Goal: Transaction & Acquisition: Book appointment/travel/reservation

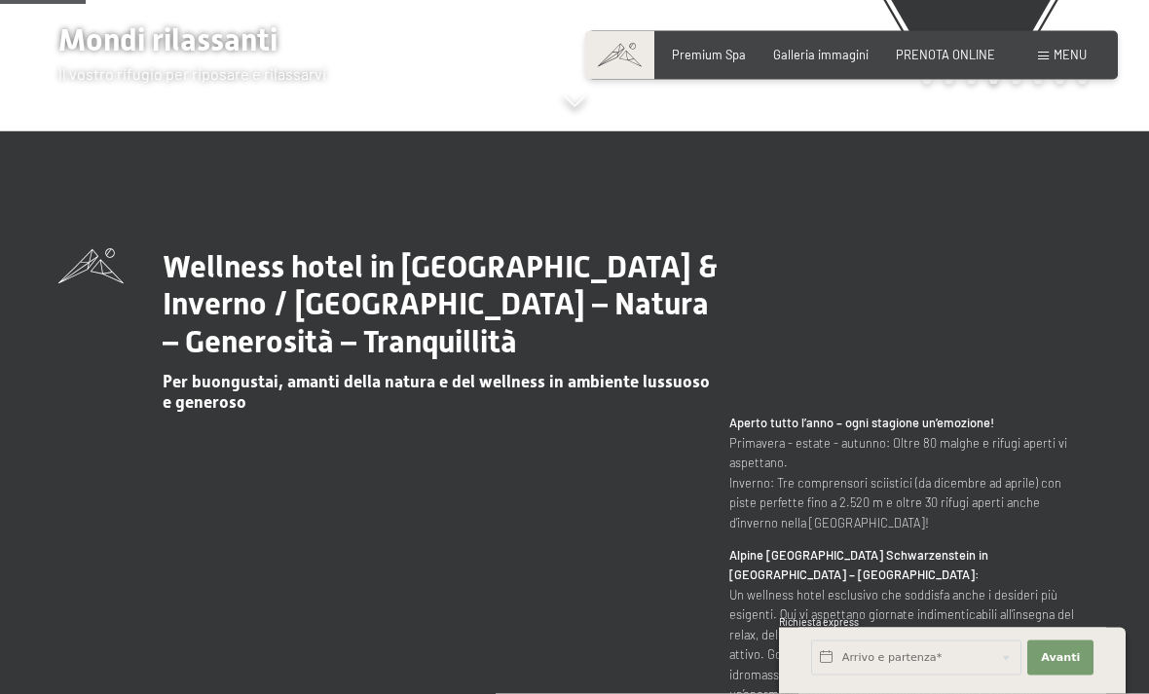
scroll to position [564, 0]
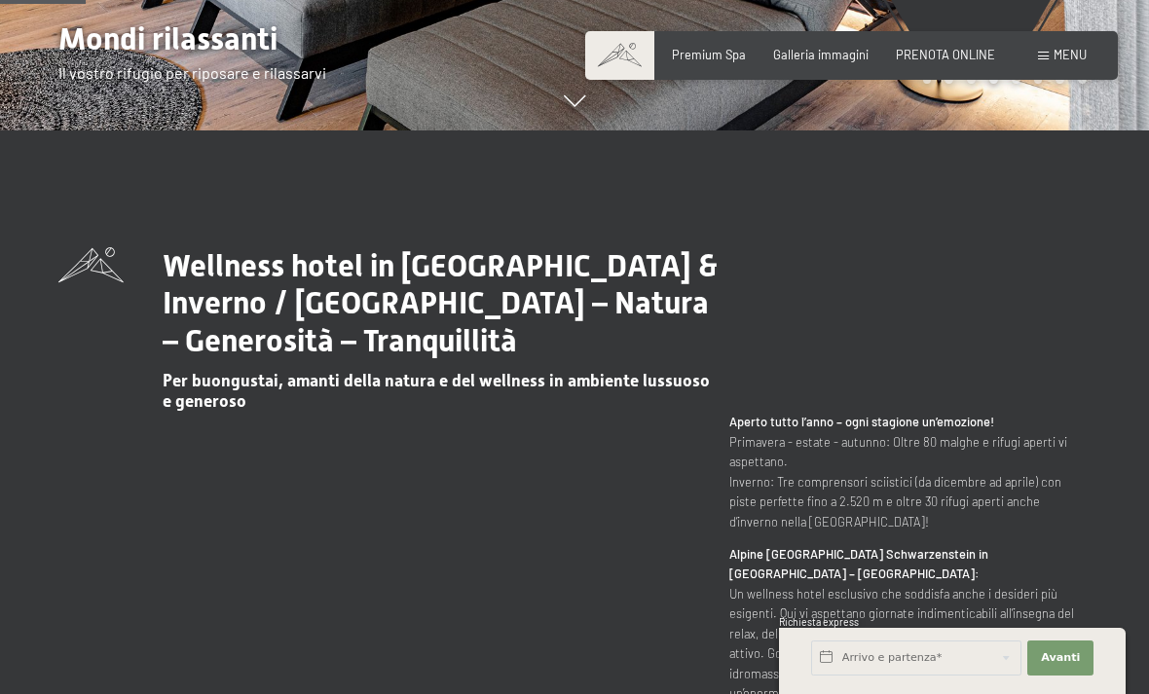
click at [1079, 61] on span "Menu" at bounding box center [1070, 55] width 33 height 16
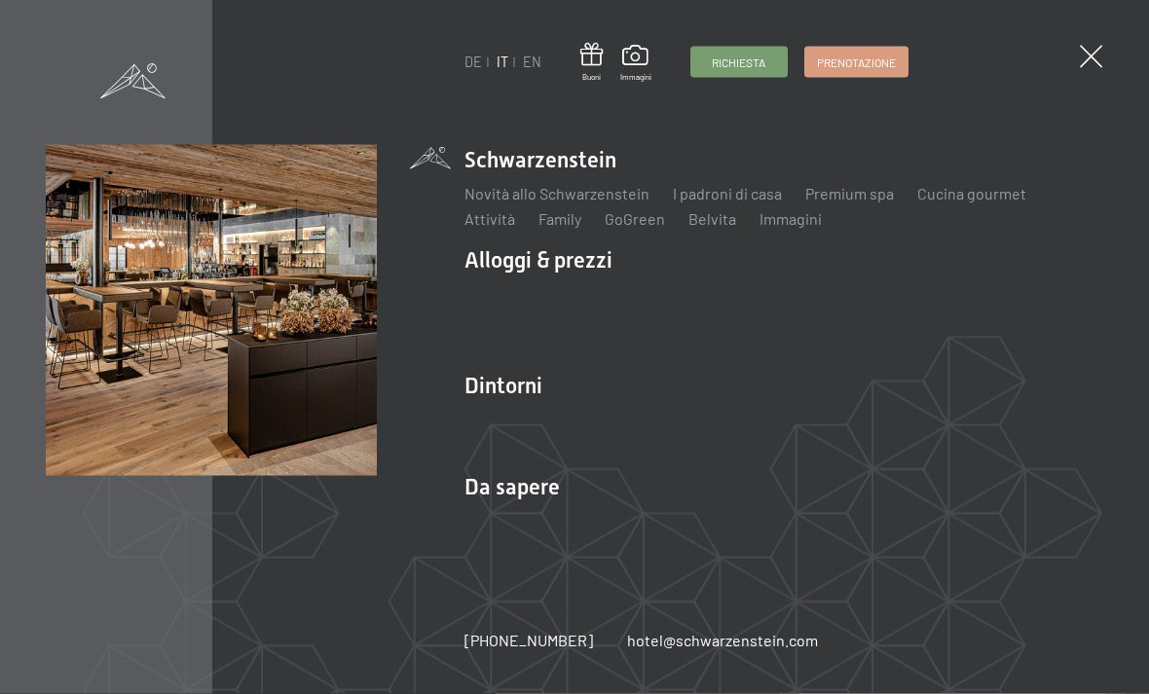
scroll to position [659, 0]
click at [132, 45] on img at bounding box center [240, 240] width 480 height 480
click at [1094, 64] on span at bounding box center [1091, 56] width 22 height 22
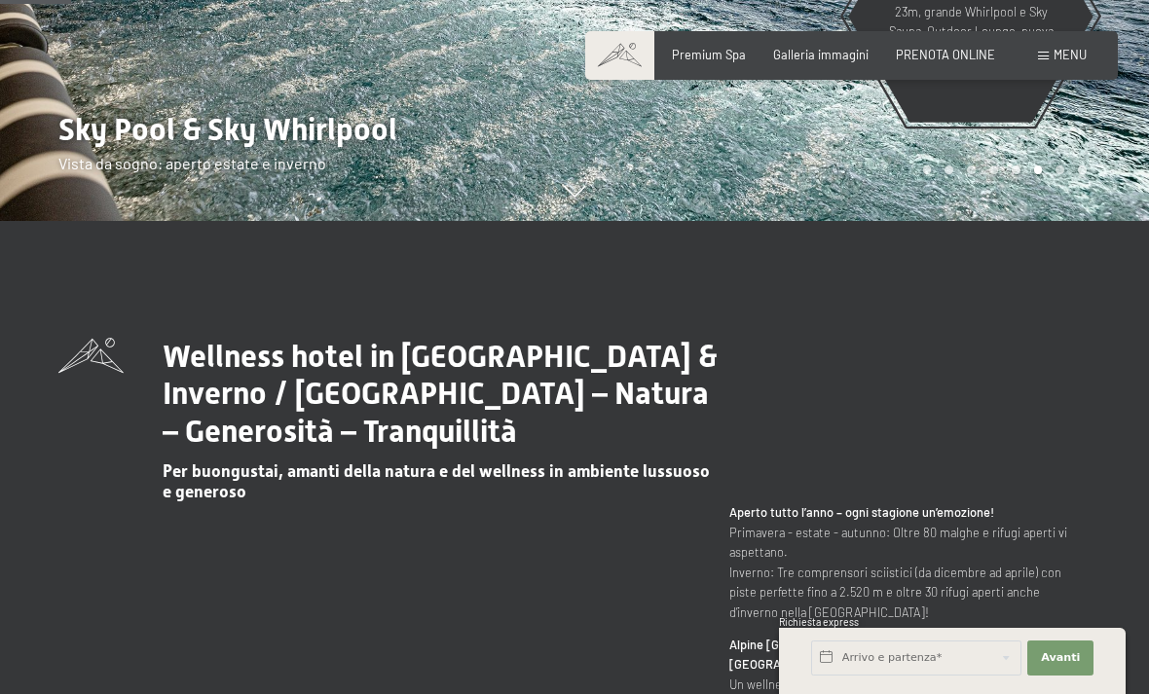
scroll to position [462, 0]
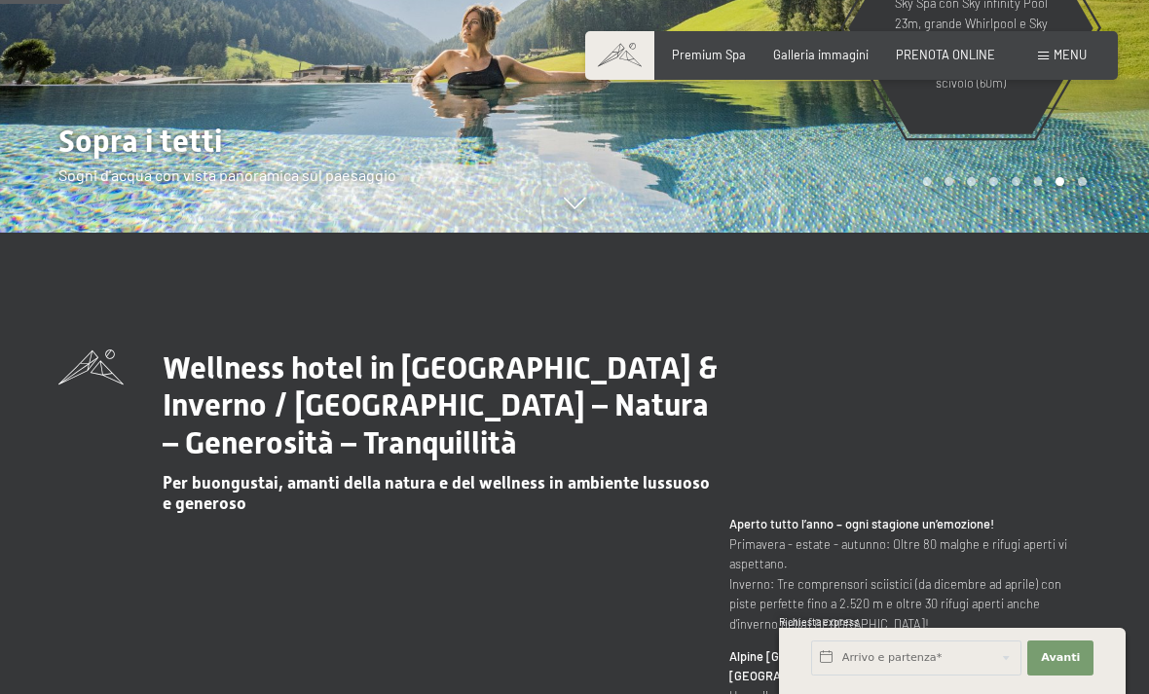
click at [838, 56] on span "Galleria immagini" at bounding box center [820, 55] width 95 height 16
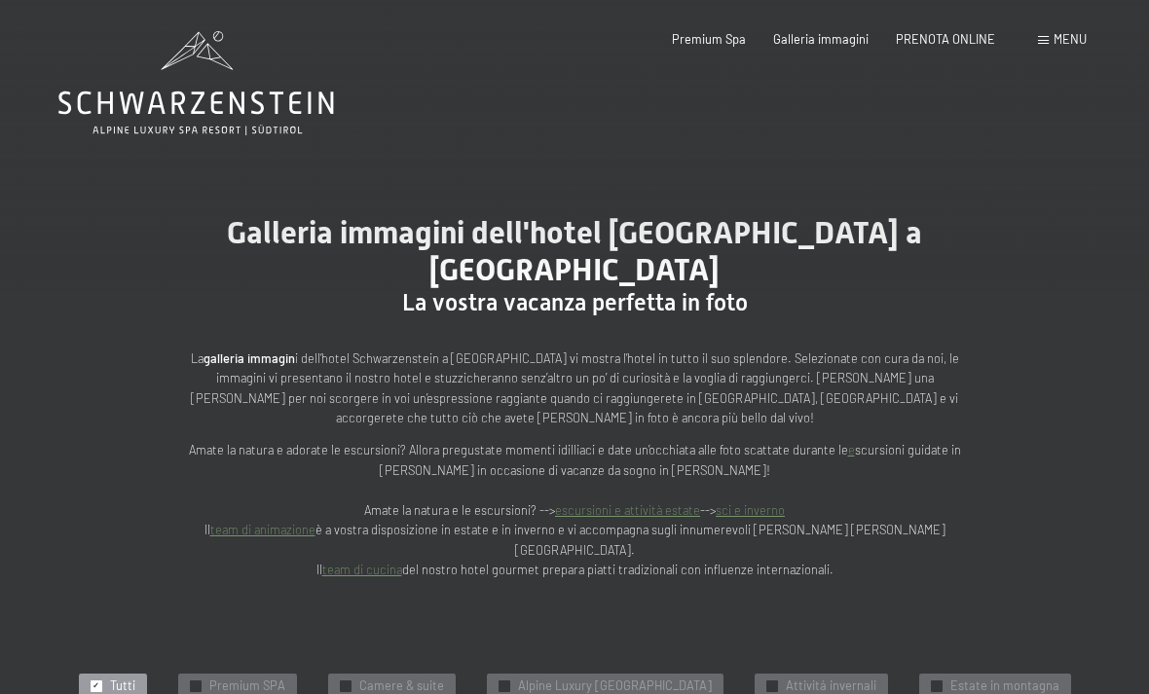
click at [370, 678] on span "Camere & suite" at bounding box center [401, 687] width 85 height 18
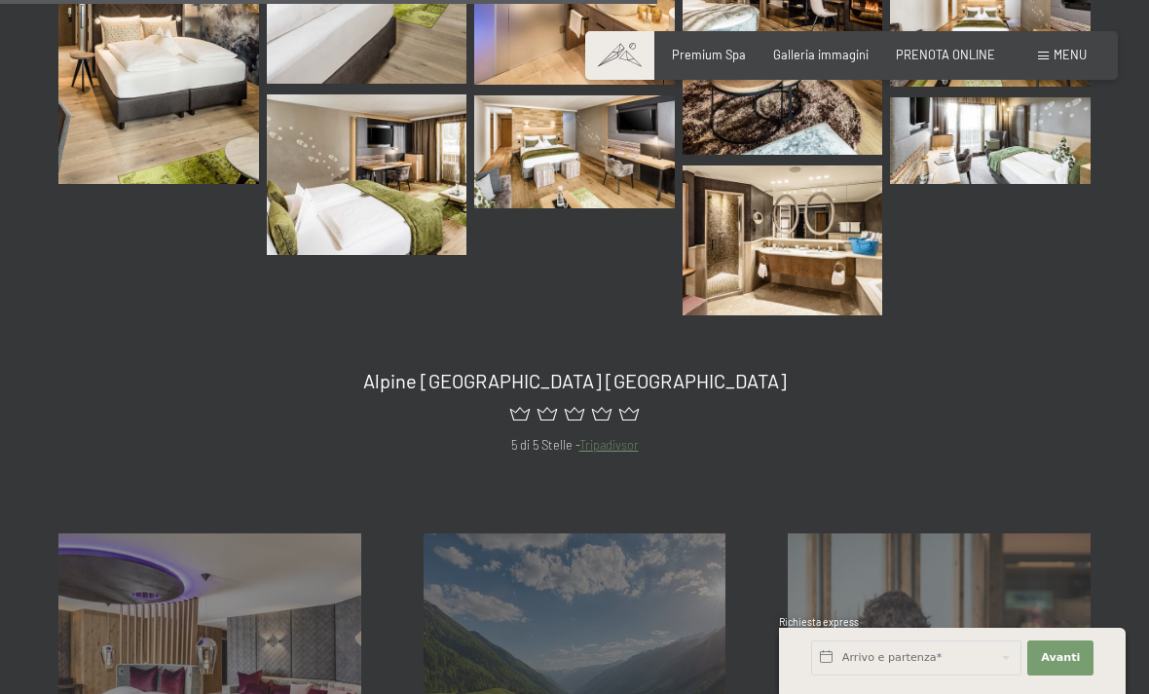
scroll to position [1077, 0]
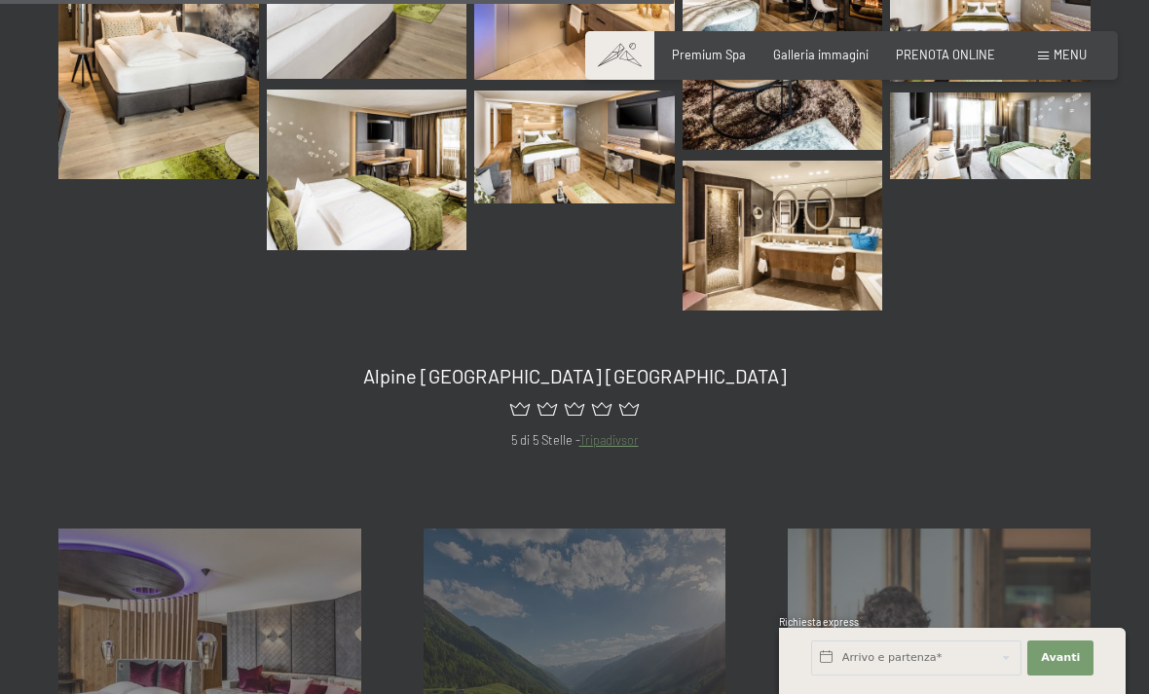
click at [160, 562] on div "Alloggi & prezzi mostra altro" at bounding box center [209, 680] width 365 height 303
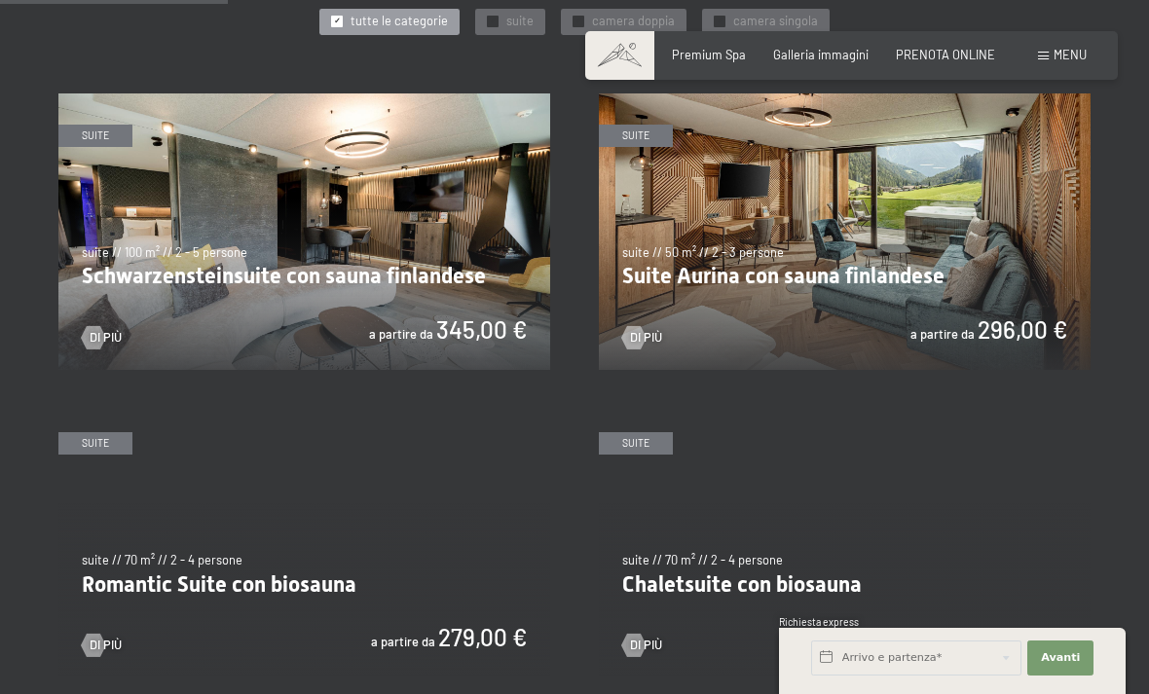
scroll to position [929, 0]
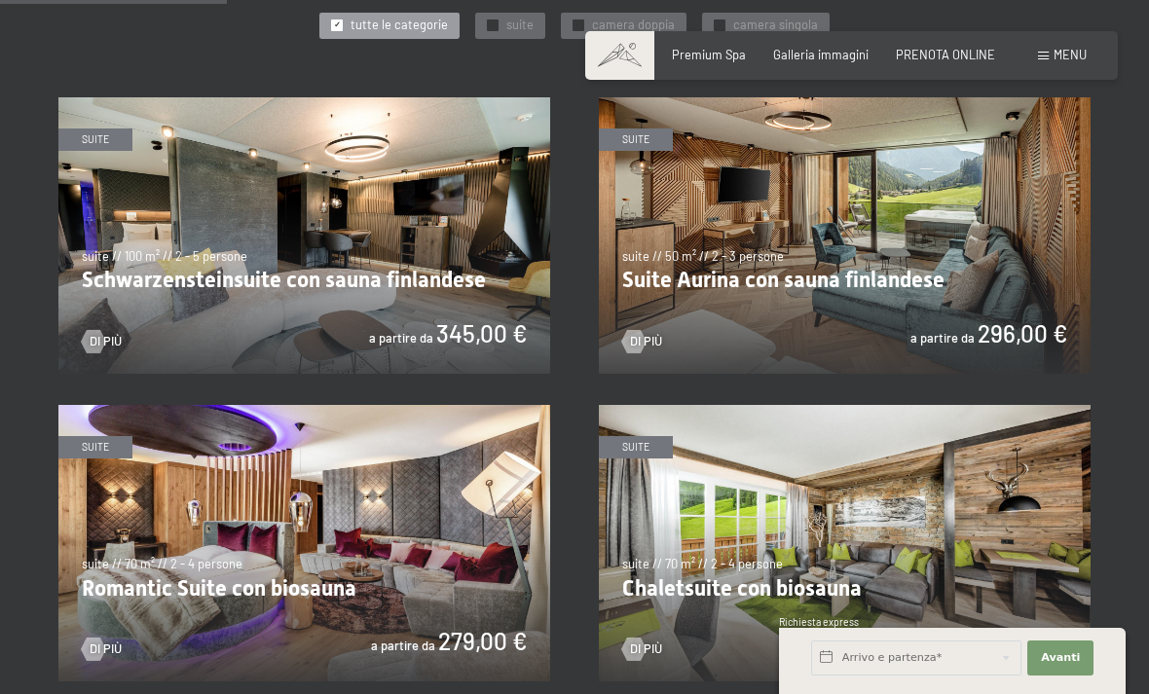
click at [195, 538] on img at bounding box center [304, 543] width 492 height 277
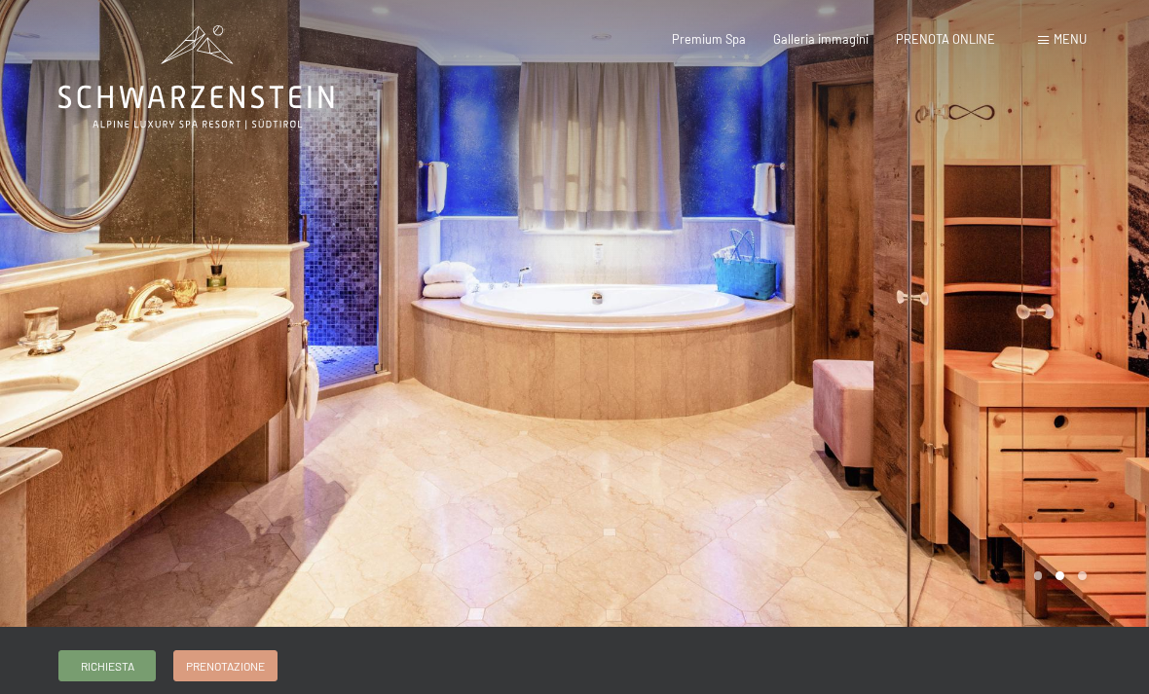
scroll to position [7, 0]
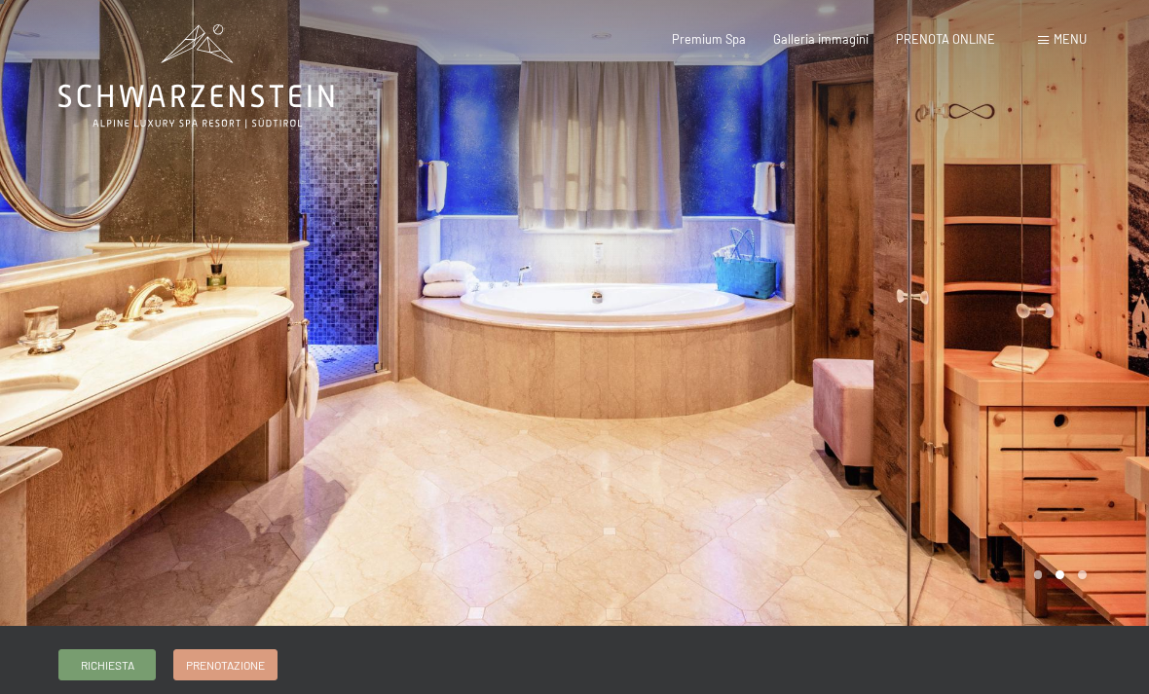
click at [1059, 411] on div at bounding box center [861, 309] width 574 height 633
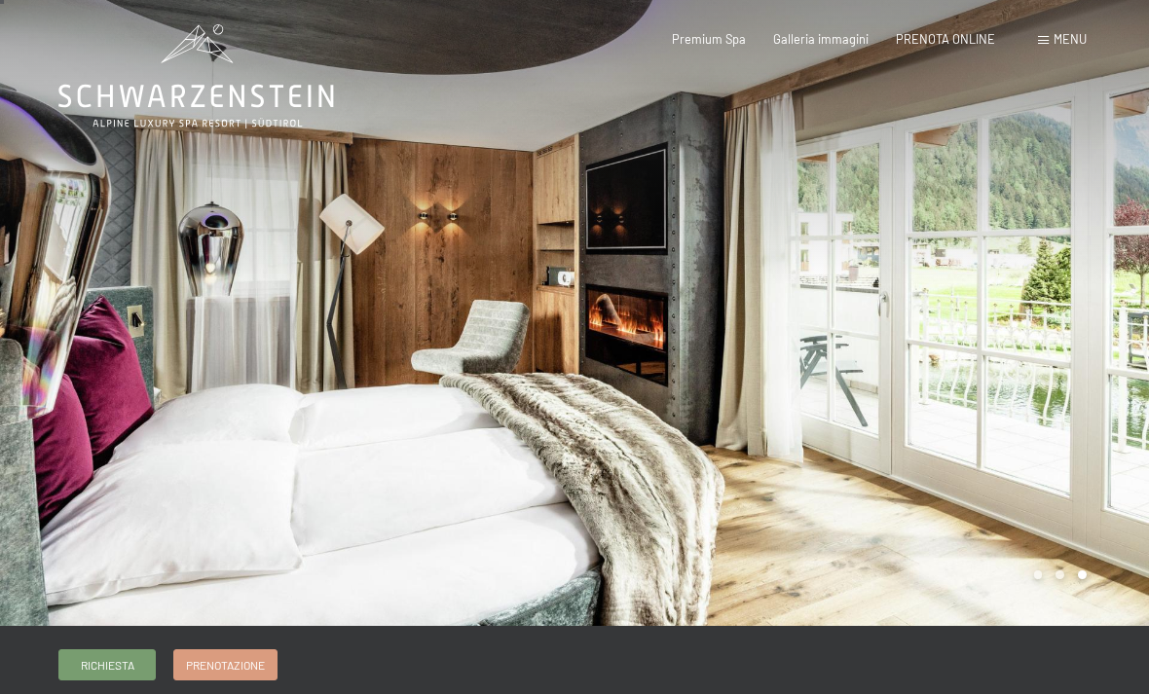
click at [1018, 340] on div at bounding box center [861, 309] width 574 height 633
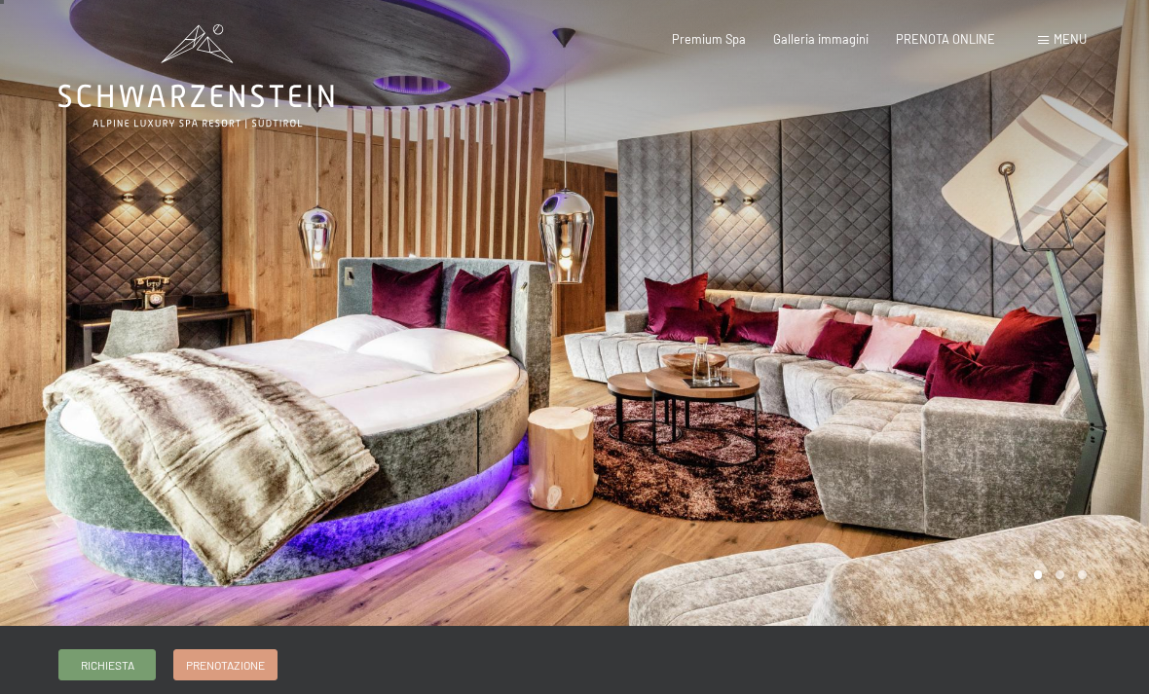
click at [965, 352] on div at bounding box center [861, 309] width 574 height 633
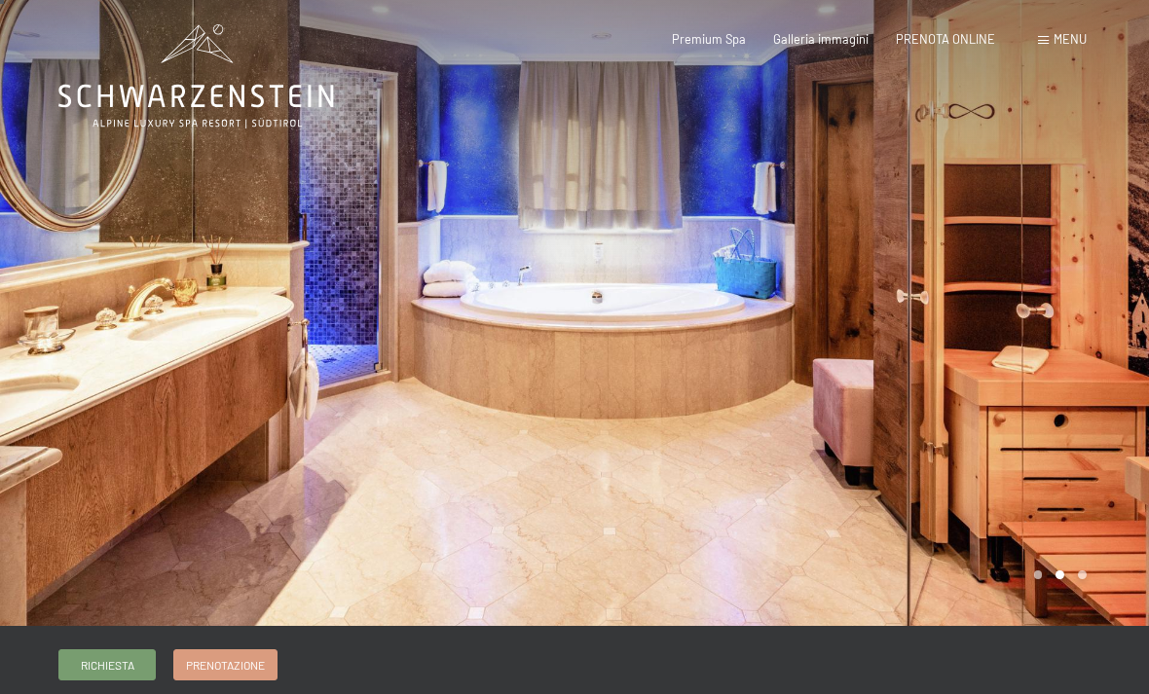
click at [950, 345] on div at bounding box center [861, 309] width 574 height 633
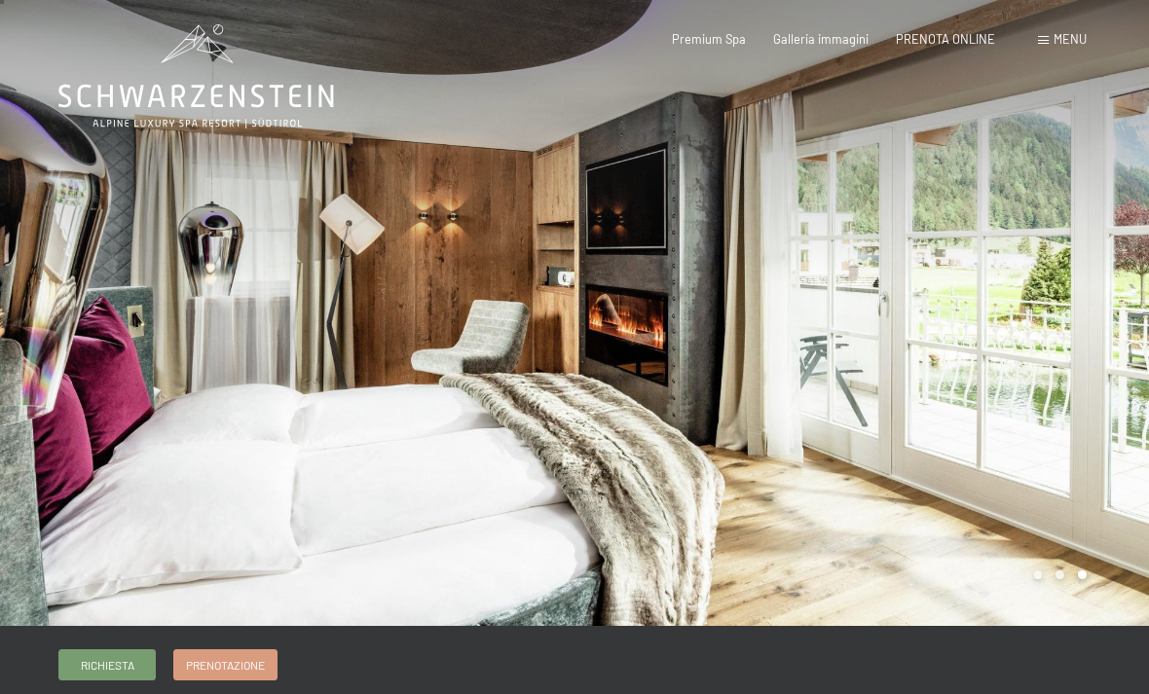
click at [999, 339] on div at bounding box center [861, 309] width 574 height 633
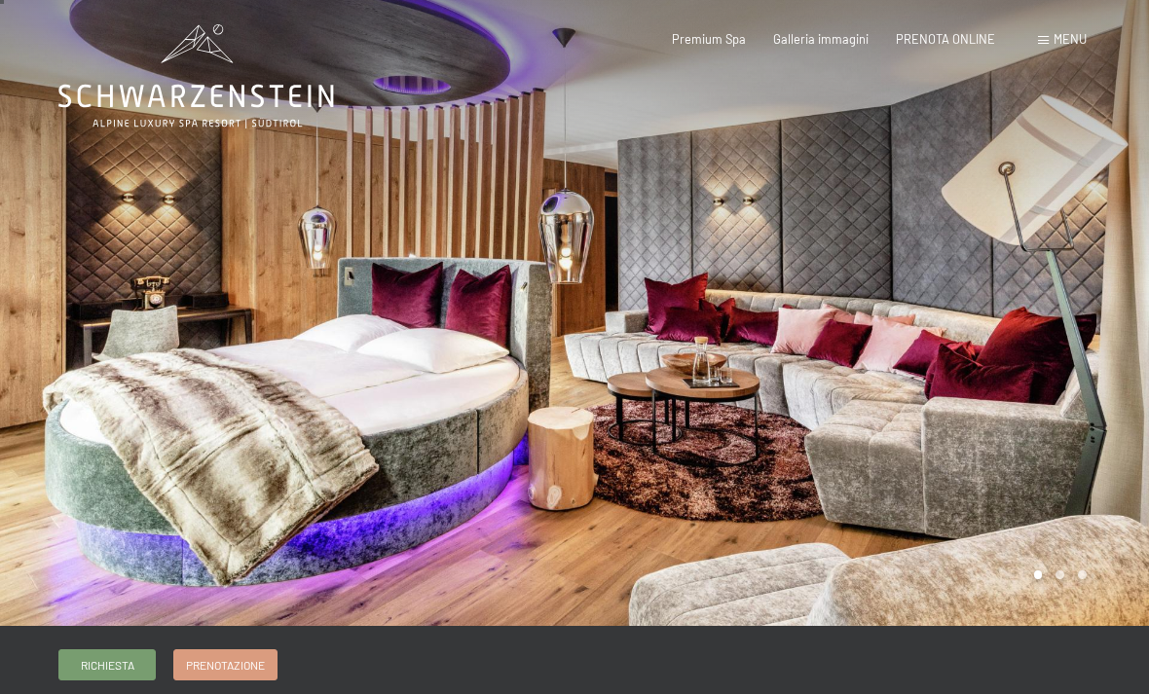
click at [59, 178] on div at bounding box center [287, 309] width 574 height 633
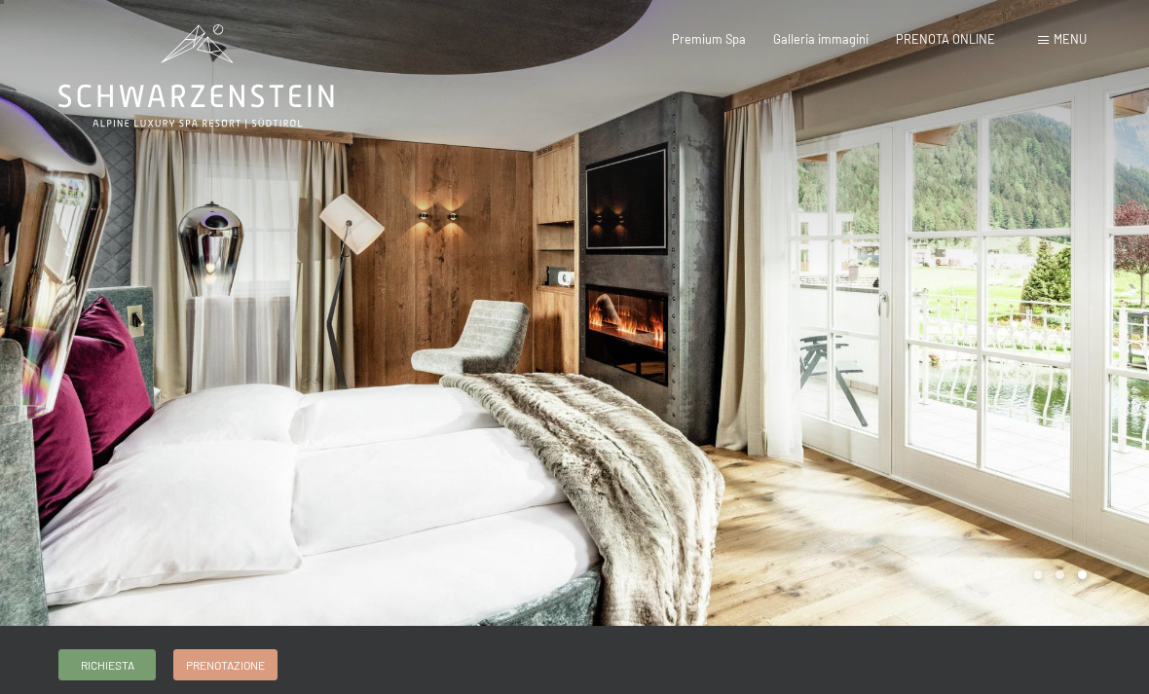
scroll to position [0, 0]
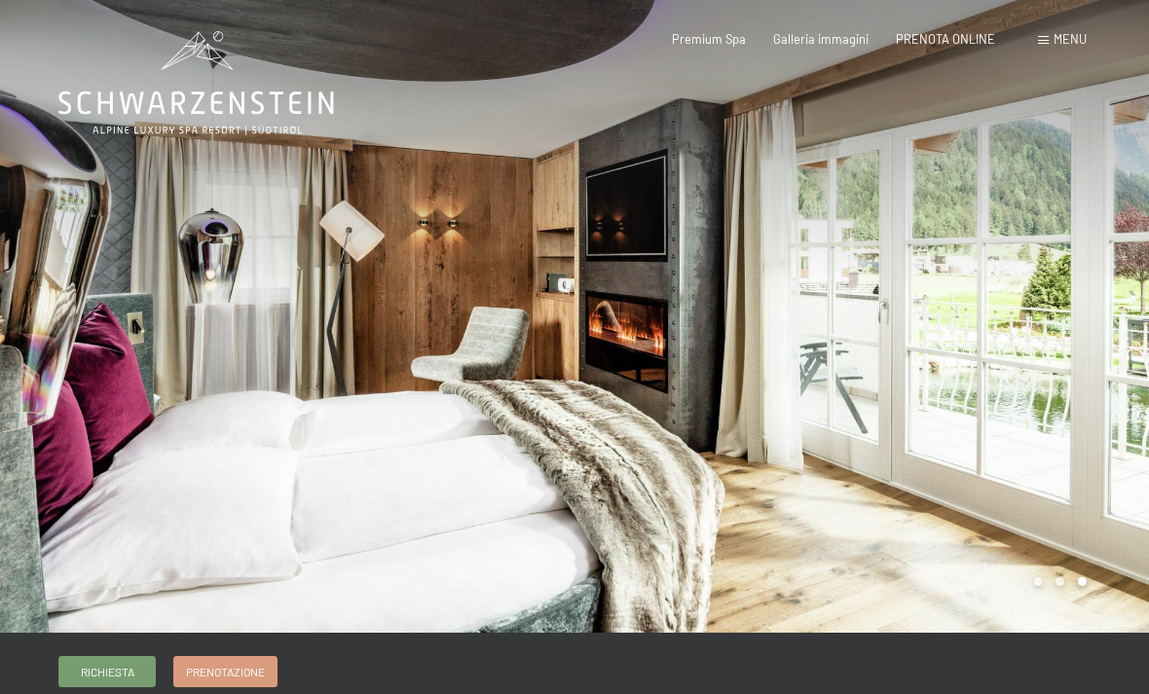
click at [1049, 371] on div at bounding box center [861, 316] width 574 height 633
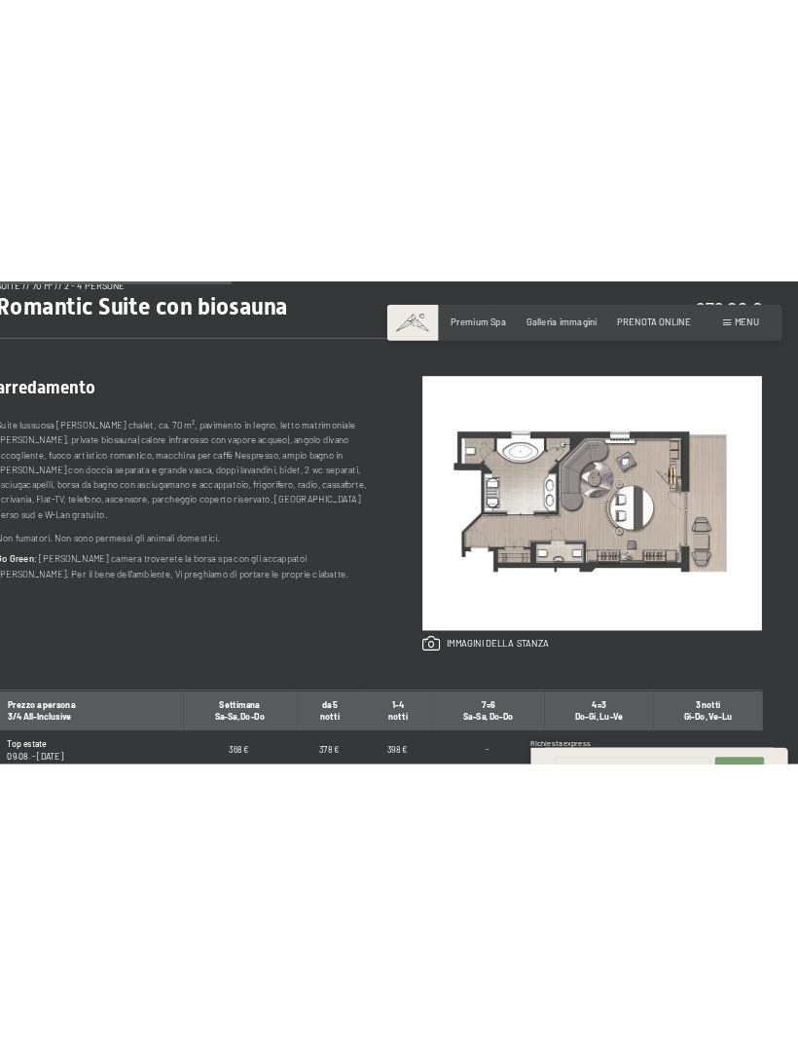
scroll to position [708, 0]
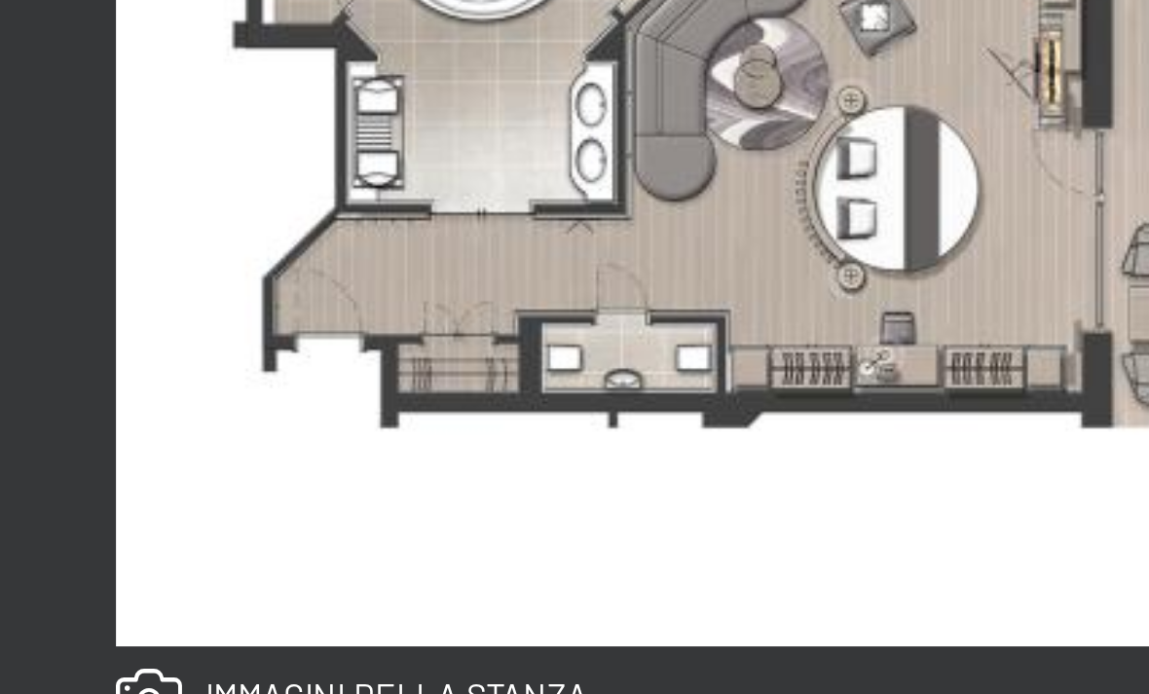
click at [633, 129] on img at bounding box center [862, 300] width 458 height 343
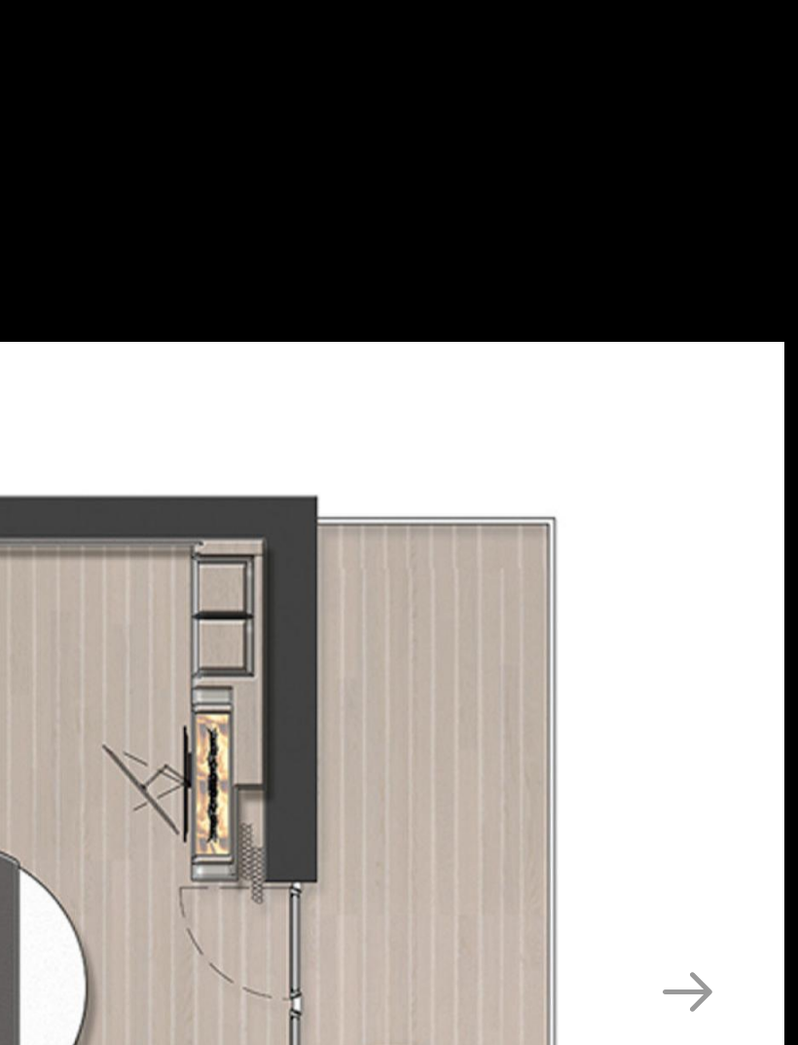
click at [738, 513] on button "Next slide" at bounding box center [758, 532] width 41 height 38
